Goal: Task Accomplishment & Management: Use online tool/utility

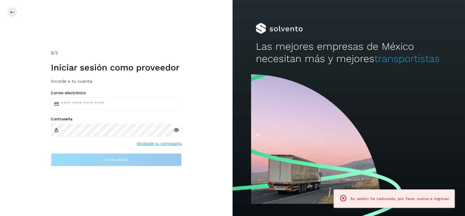
type input "**********"
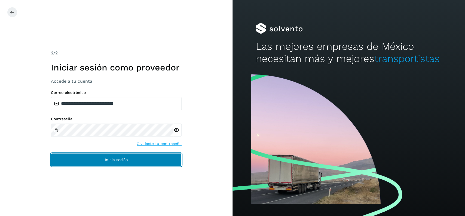
click at [128, 154] on button "Inicia sesión" at bounding box center [116, 159] width 131 height 13
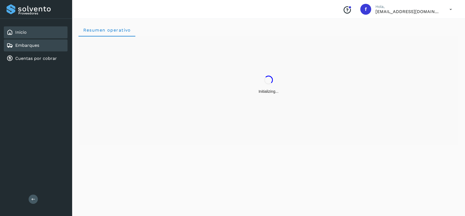
click at [44, 47] on div "Embarques" at bounding box center [36, 45] width 64 height 12
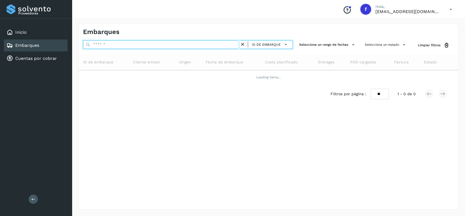
click at [161, 45] on input "text" at bounding box center [161, 44] width 157 height 9
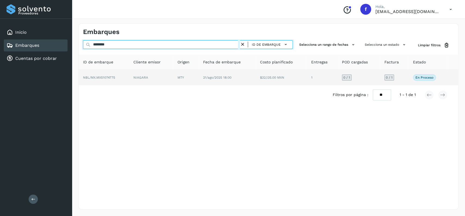
type input "********"
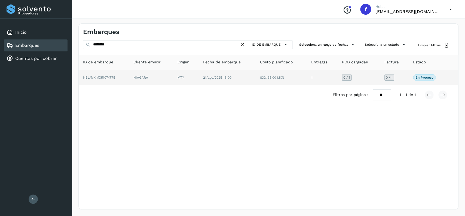
click at [256, 84] on td "21/ago/2025 18:00" at bounding box center [281, 77] width 51 height 15
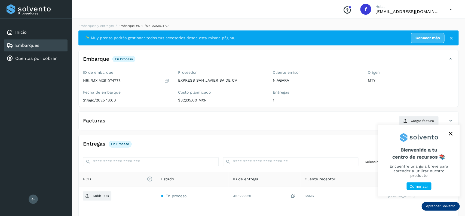
click at [452, 136] on icon "close," at bounding box center [451, 134] width 4 height 4
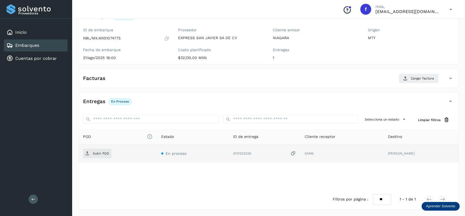
scroll to position [14, 0]
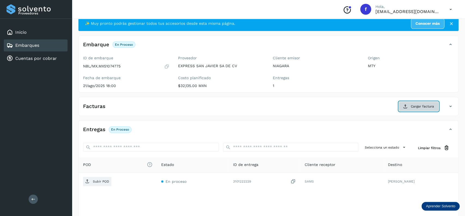
click at [410, 103] on button "Cargar factura" at bounding box center [418, 107] width 40 height 10
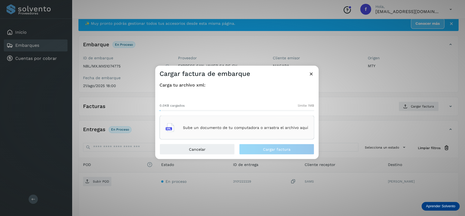
click at [214, 128] on p "Sube un documento de tu computadora o arrastra el archivo aquí" at bounding box center [245, 127] width 125 height 5
click at [200, 127] on p "Sube un documento de tu computadora o arrastra el archivo aquí" at bounding box center [245, 127] width 125 height 5
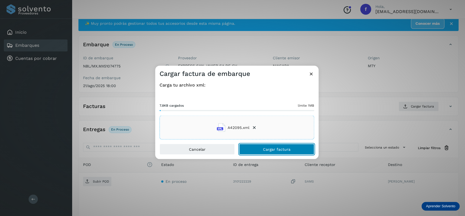
click at [277, 150] on span "Cargar factura" at bounding box center [276, 150] width 27 height 4
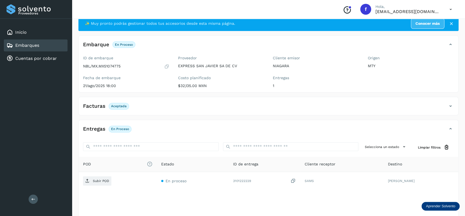
scroll to position [42, 0]
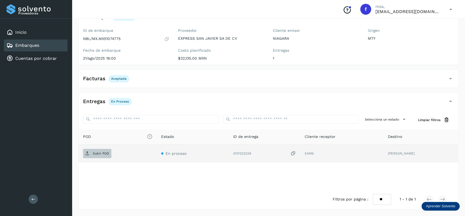
click at [104, 151] on span "Subir POD" at bounding box center [97, 153] width 28 height 9
click at [31, 47] on link "Embarques" at bounding box center [27, 45] width 24 height 5
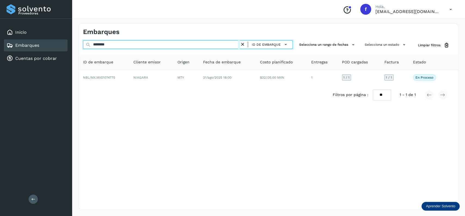
drag, startPoint x: 129, startPoint y: 45, endPoint x: 57, endPoint y: 37, distance: 72.1
click at [83, 40] on input "********" at bounding box center [161, 44] width 157 height 9
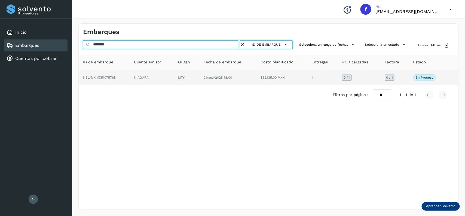
type input "********"
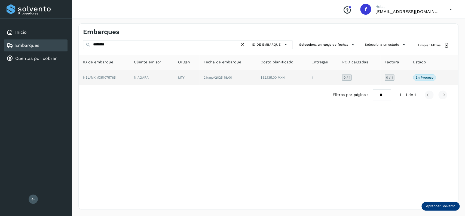
click at [256, 78] on td "21/ago/2025 18:00" at bounding box center [281, 77] width 51 height 15
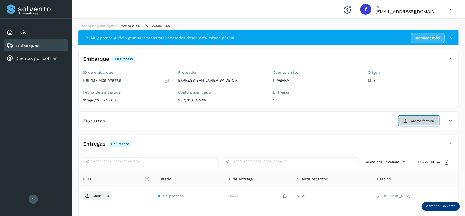
click at [418, 121] on span "Cargar factura" at bounding box center [422, 120] width 23 height 5
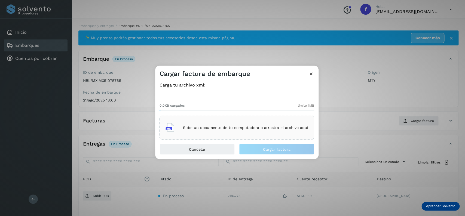
click at [269, 124] on div "Sube un documento de tu computadora o arrastra el archivo aquí" at bounding box center [236, 127] width 143 height 15
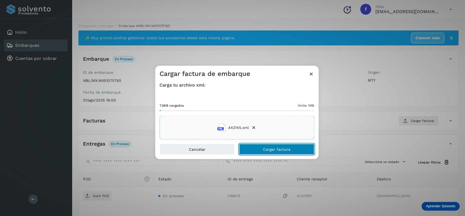
click at [264, 148] on span "Cargar factura" at bounding box center [276, 150] width 27 height 4
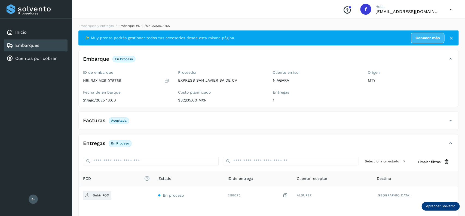
scroll to position [42, 0]
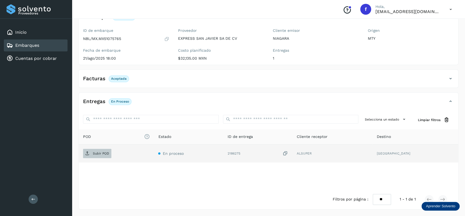
click at [92, 155] on span "Subir POD" at bounding box center [97, 153] width 28 height 9
click at [56, 48] on div "Embarques" at bounding box center [36, 45] width 64 height 12
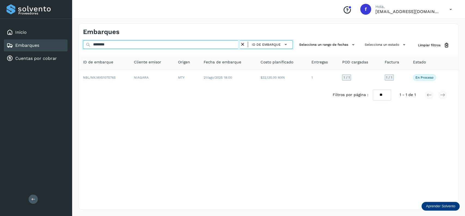
drag, startPoint x: 117, startPoint y: 44, endPoint x: 74, endPoint y: 44, distance: 42.5
click at [83, 44] on input "********" at bounding box center [161, 44] width 157 height 9
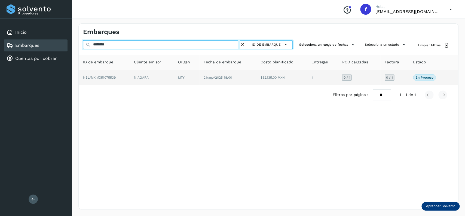
type input "********"
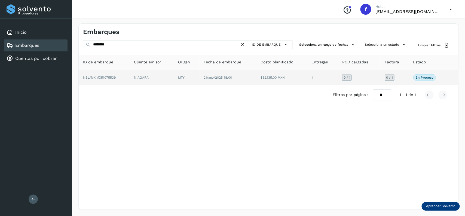
click at [307, 76] on td "$32,135.00 MXN" at bounding box center [322, 77] width 31 height 15
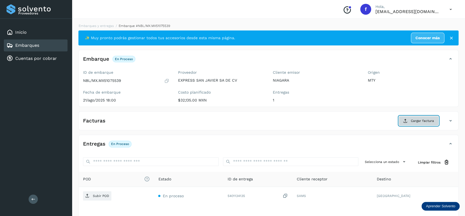
click at [429, 120] on span "Cargar factura" at bounding box center [422, 120] width 23 height 5
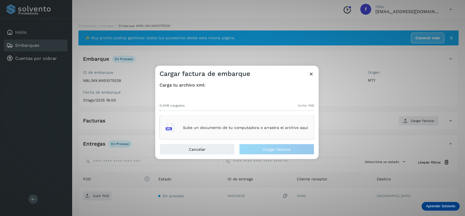
click at [243, 121] on div "Sube un documento de tu computadora o arrastra el archivo aquí" at bounding box center [236, 127] width 143 height 15
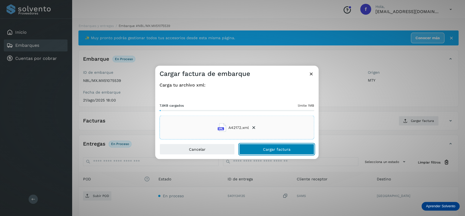
click at [258, 147] on button "Cargar factura" at bounding box center [276, 149] width 75 height 11
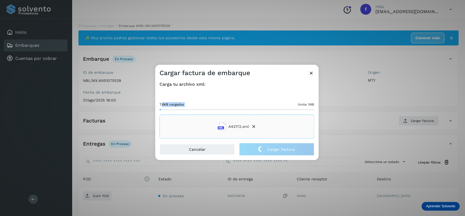
drag, startPoint x: 263, startPoint y: 97, endPoint x: 161, endPoint y: 87, distance: 103.1
click at [161, 87] on div "Carga tu archivo xml: 7.8KB cargados límite 1MB A42172.xml" at bounding box center [237, 110] width 155 height 57
click at [229, 94] on div "7.8KB cargados límite 1MB A42172.xml" at bounding box center [237, 115] width 155 height 45
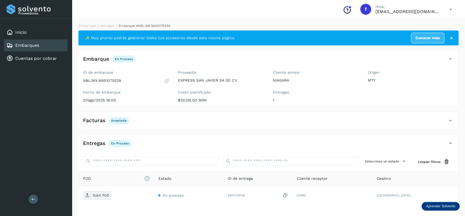
scroll to position [42, 0]
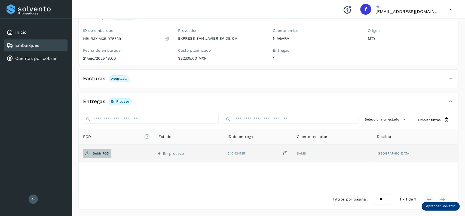
click at [100, 157] on span "Subir POD" at bounding box center [97, 153] width 28 height 9
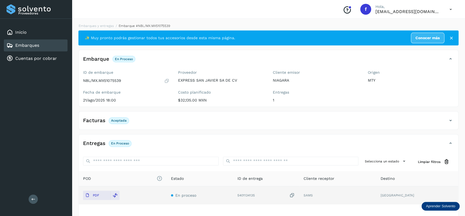
click at [52, 46] on div "Embarques" at bounding box center [36, 45] width 64 height 12
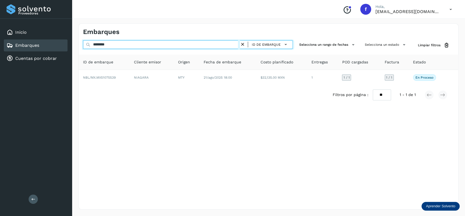
drag, startPoint x: 123, startPoint y: 41, endPoint x: 69, endPoint y: 44, distance: 54.0
click at [83, 44] on input "********" at bounding box center [161, 44] width 157 height 9
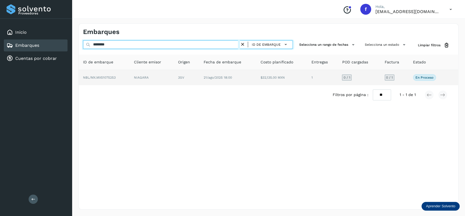
type input "********"
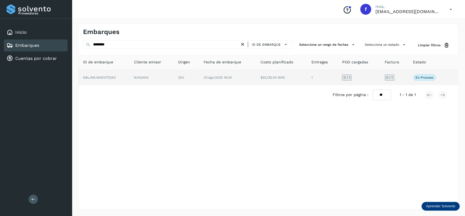
click at [212, 78] on span "21/ago/2025 18:00" at bounding box center [218, 78] width 28 height 4
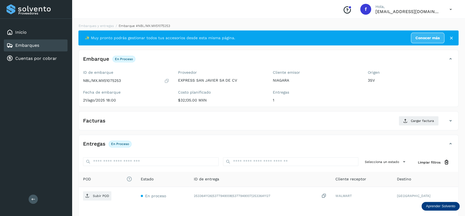
scroll to position [43, 0]
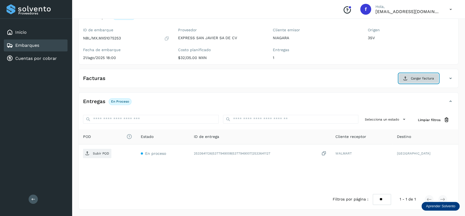
click at [423, 76] on span "Cargar factura" at bounding box center [422, 78] width 23 height 5
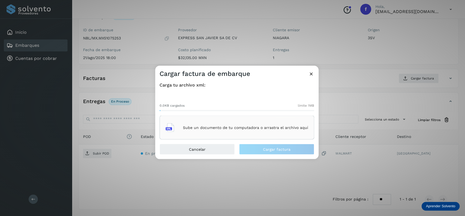
click at [206, 117] on div "Sube un documento de tu computadora o arrastra el archivo aquí" at bounding box center [237, 128] width 155 height 24
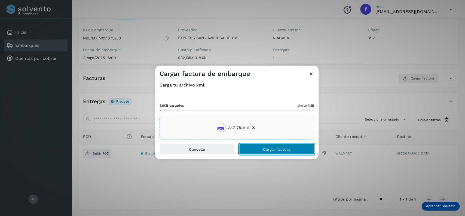
click at [246, 149] on button "Cargar factura" at bounding box center [276, 149] width 75 height 11
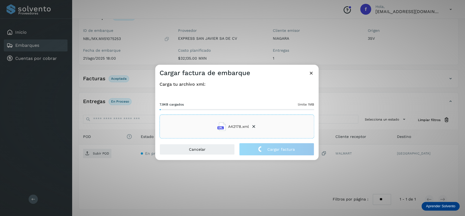
scroll to position [42, 0]
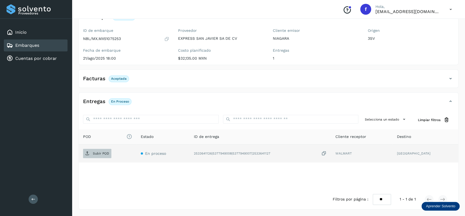
click at [93, 155] on p "Subir POD" at bounding box center [101, 154] width 16 height 4
click at [53, 45] on div "Embarques" at bounding box center [36, 45] width 64 height 12
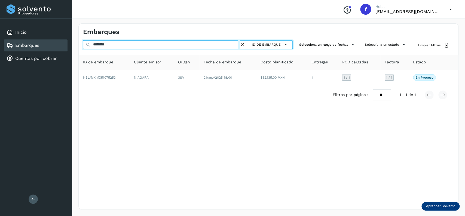
drag, startPoint x: 128, startPoint y: 45, endPoint x: 80, endPoint y: 48, distance: 48.0
click at [83, 48] on input "********" at bounding box center [161, 44] width 157 height 9
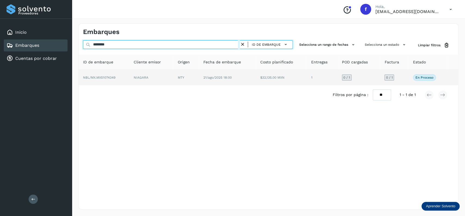
type input "********"
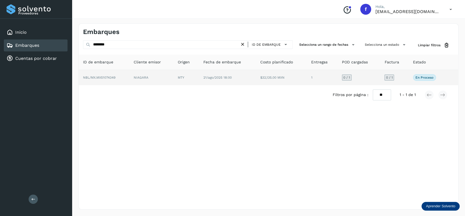
click at [256, 82] on td "21/ago/2025 18:00" at bounding box center [281, 77] width 51 height 15
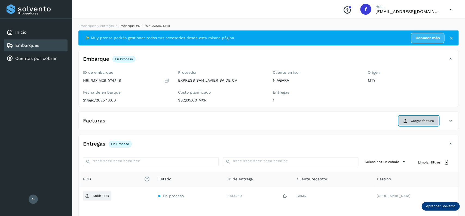
click at [415, 117] on button "Cargar factura" at bounding box center [418, 121] width 40 height 10
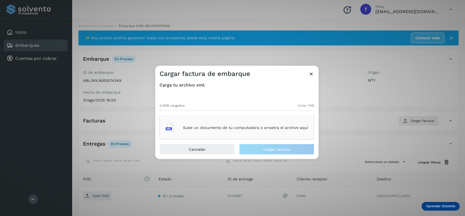
click at [232, 115] on div "0.0KB cargados límite 1MB Sube un documento de tu computadora o arrastra el arc…" at bounding box center [237, 116] width 155 height 45
click at [235, 117] on div "Sube un documento de tu computadora o arrastra el archivo aquí" at bounding box center [237, 128] width 155 height 24
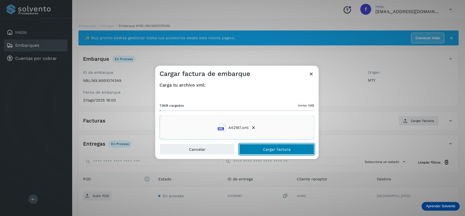
click at [272, 152] on button "Cargar factura" at bounding box center [276, 149] width 75 height 11
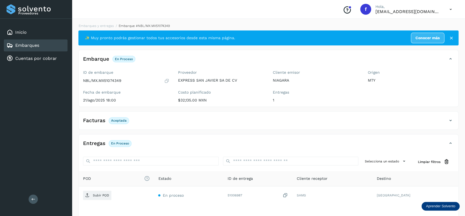
scroll to position [42, 0]
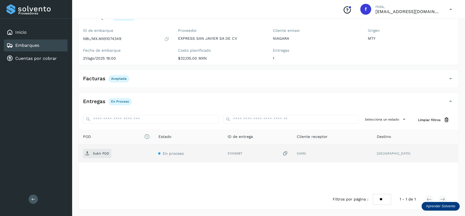
click at [154, 149] on td "Subir POD" at bounding box center [188, 154] width 69 height 18
click at [103, 151] on span "Subir POD" at bounding box center [97, 153] width 28 height 9
click at [46, 49] on div "Embarques" at bounding box center [36, 45] width 64 height 12
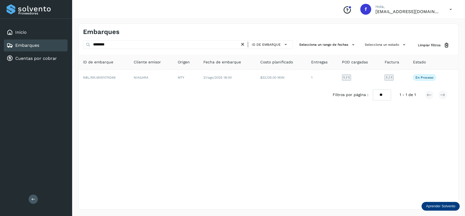
click at [243, 42] on icon at bounding box center [243, 45] width 6 height 6
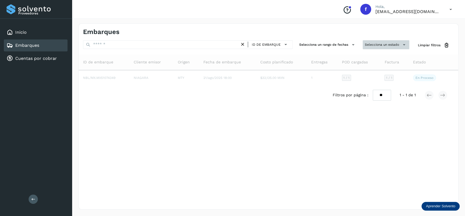
click at [381, 48] on button "Selecciona un estado" at bounding box center [386, 44] width 47 height 9
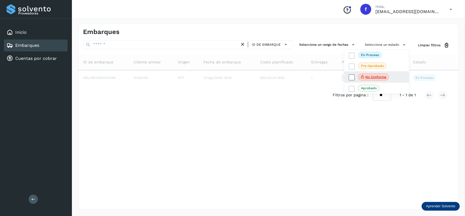
click at [350, 79] on icon at bounding box center [351, 77] width 5 height 5
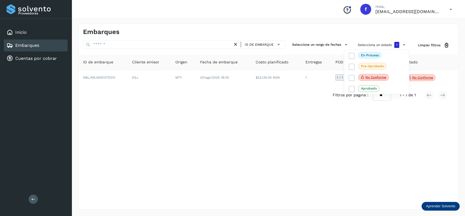
click at [193, 125] on div at bounding box center [232, 108] width 465 height 216
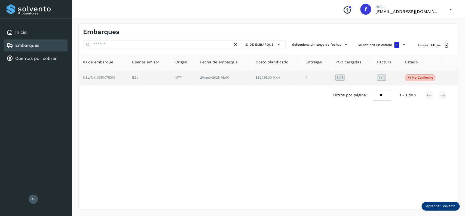
click at [426, 80] on span "No conforme" at bounding box center [419, 77] width 31 height 7
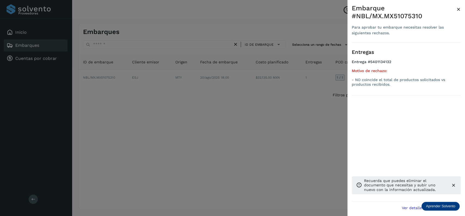
click at [187, 159] on div at bounding box center [232, 108] width 465 height 216
